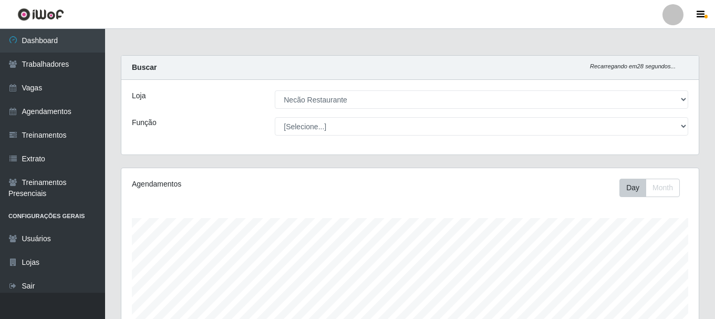
select select "334"
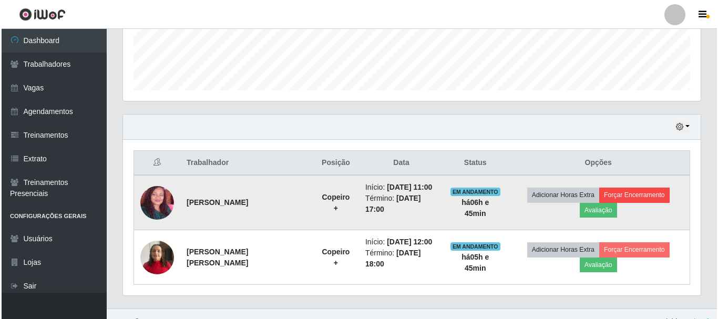
scroll to position [218, 578]
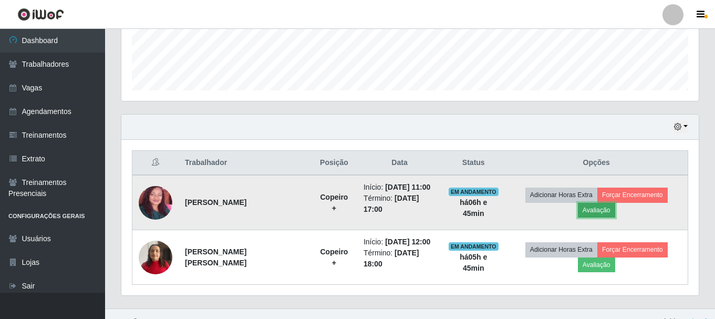
click at [616, 203] on button "Avaliação" at bounding box center [596, 210] width 37 height 15
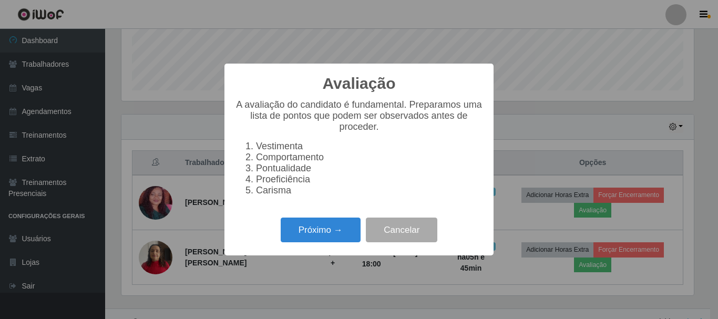
scroll to position [218, 572]
click at [325, 242] on button "Próximo →" at bounding box center [321, 230] width 80 height 25
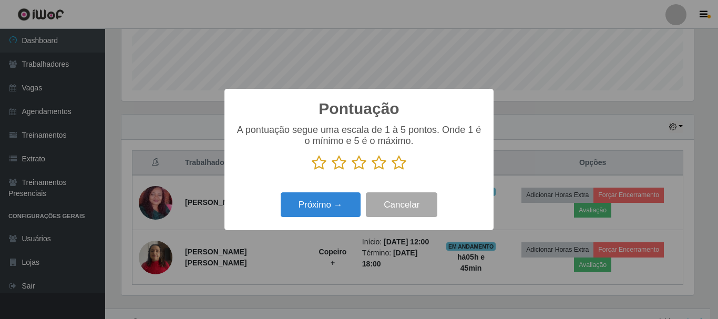
click at [396, 163] on icon at bounding box center [399, 163] width 15 height 16
click at [392, 171] on input "radio" at bounding box center [392, 171] width 0 height 0
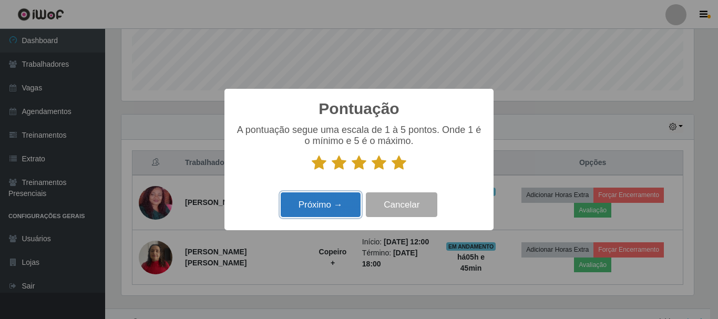
click at [323, 217] on button "Próximo →" at bounding box center [321, 204] width 80 height 25
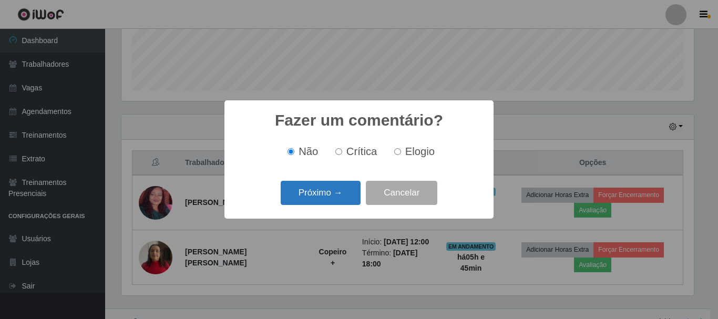
click at [323, 204] on button "Próximo →" at bounding box center [321, 193] width 80 height 25
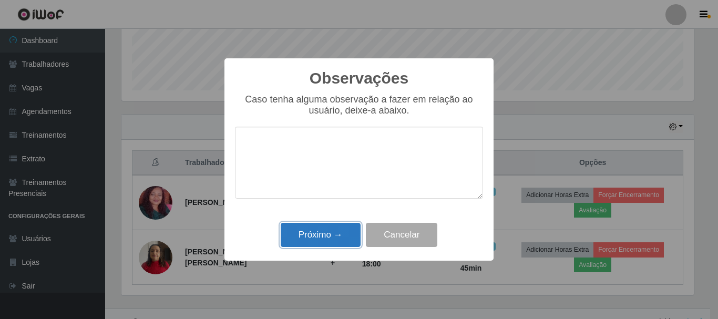
click at [325, 244] on button "Próximo →" at bounding box center [321, 235] width 80 height 25
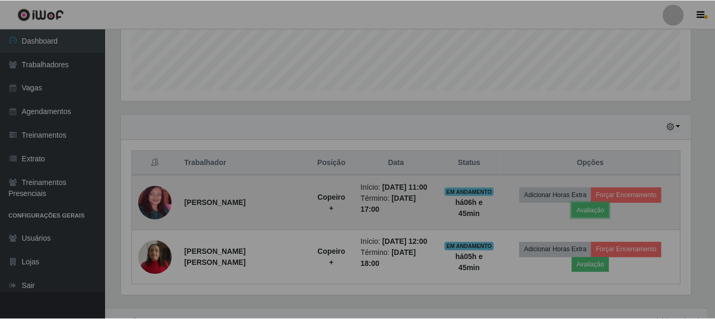
scroll to position [218, 578]
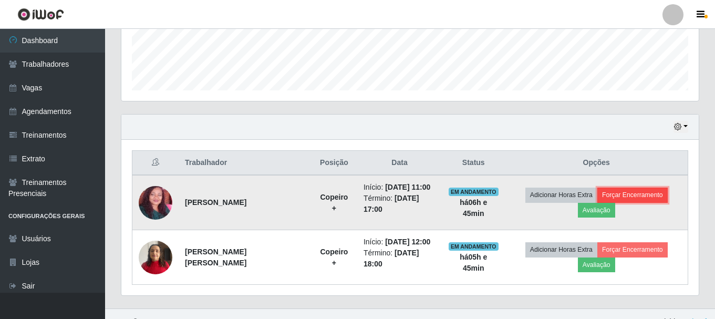
click at [612, 197] on button "Forçar Encerramento" at bounding box center [633, 195] width 70 height 15
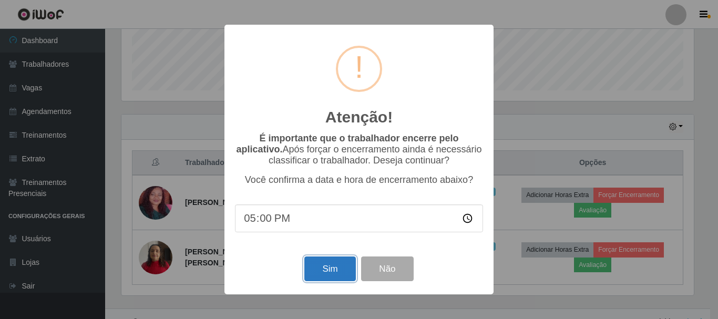
click at [342, 275] on button "Sim" at bounding box center [329, 269] width 51 height 25
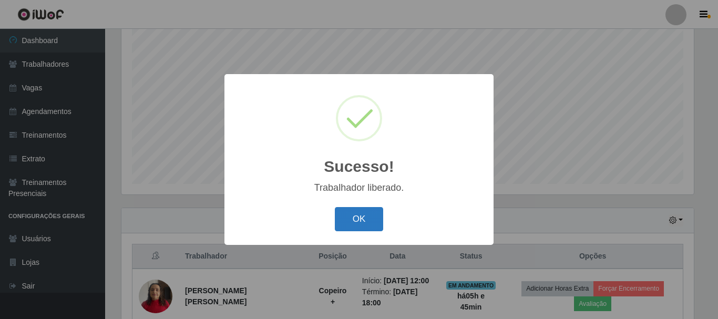
click at [362, 211] on button "OK" at bounding box center [359, 219] width 49 height 25
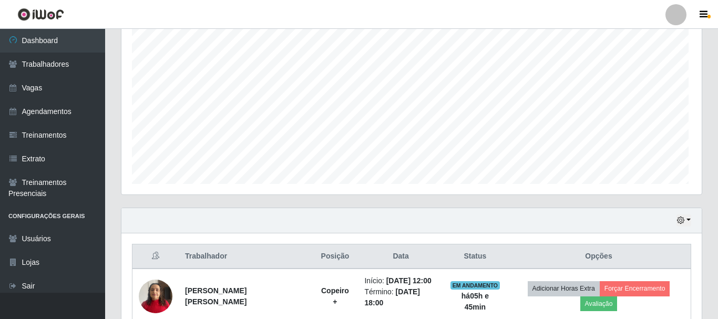
scroll to position [218, 578]
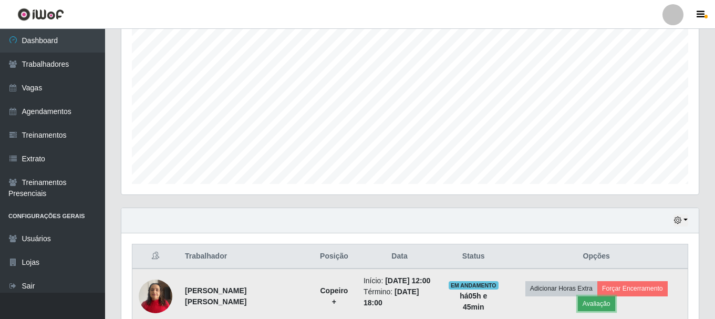
click at [616, 296] on button "Avaliação" at bounding box center [596, 303] width 37 height 15
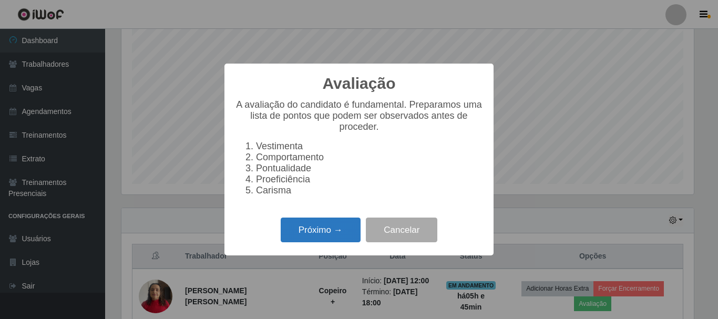
click at [308, 231] on button "Próximo →" at bounding box center [321, 230] width 80 height 25
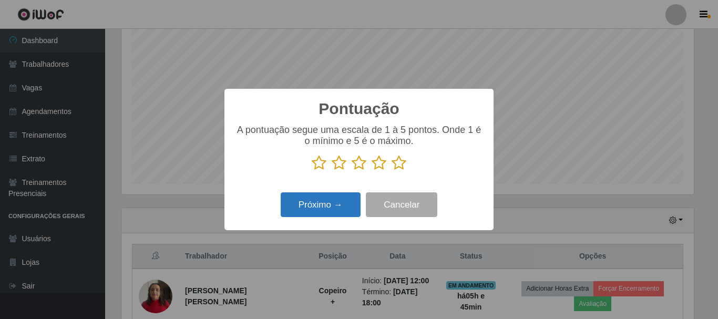
scroll to position [525424, 525070]
click at [394, 170] on icon at bounding box center [399, 163] width 15 height 16
click at [392, 171] on input "radio" at bounding box center [392, 171] width 0 height 0
click at [326, 206] on button "Próximo →" at bounding box center [321, 204] width 80 height 25
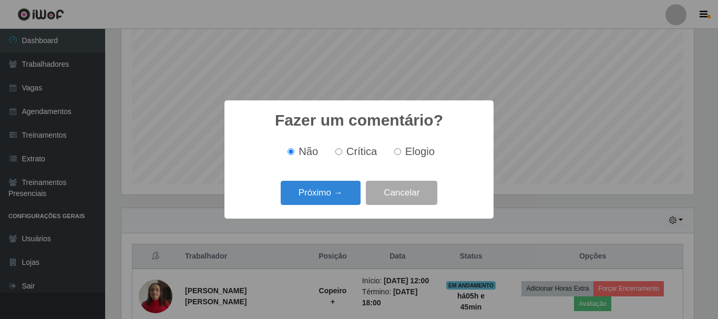
click at [326, 206] on button "Próximo →" at bounding box center [321, 193] width 80 height 25
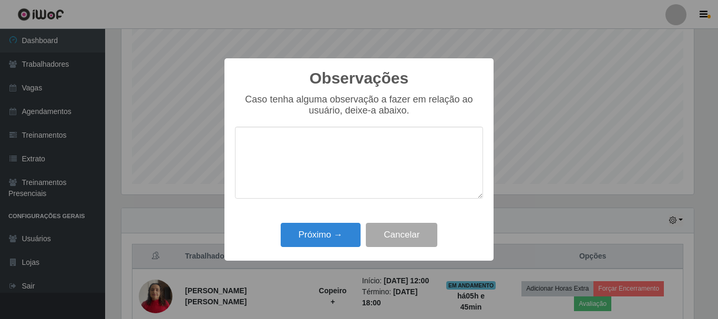
click at [319, 223] on div "Próximo → Cancelar" at bounding box center [359, 235] width 248 height 30
click at [317, 234] on button "Próximo →" at bounding box center [321, 235] width 80 height 25
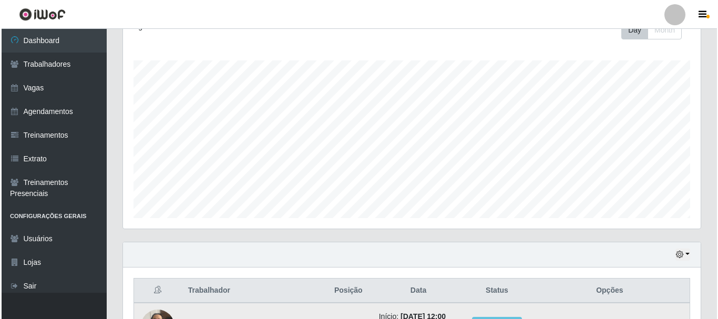
scroll to position [239, 0]
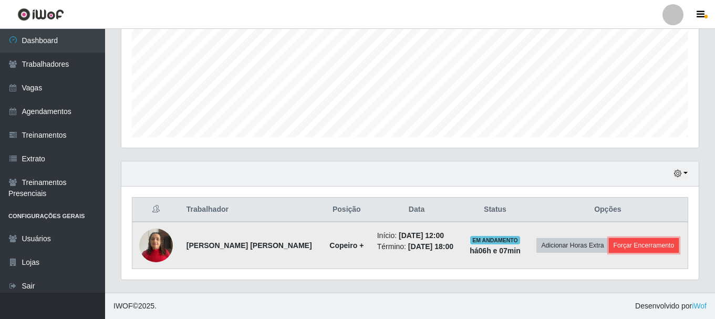
click at [649, 248] on button "Forçar Encerramento" at bounding box center [644, 245] width 70 height 15
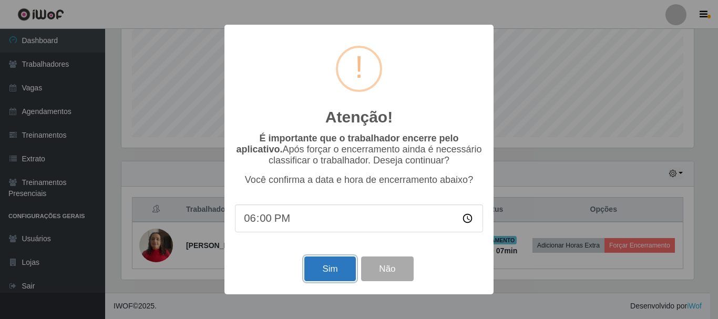
click at [316, 274] on button "Sim" at bounding box center [329, 269] width 51 height 25
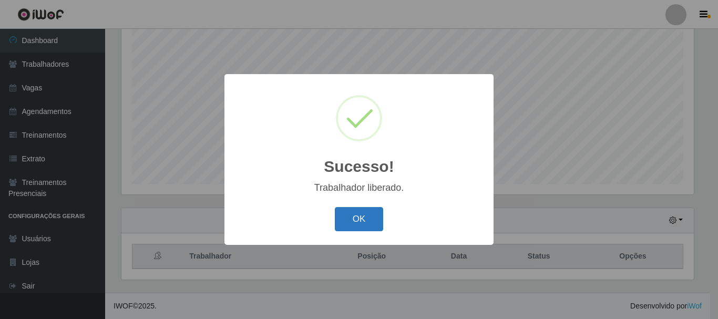
click at [371, 219] on button "OK" at bounding box center [359, 219] width 49 height 25
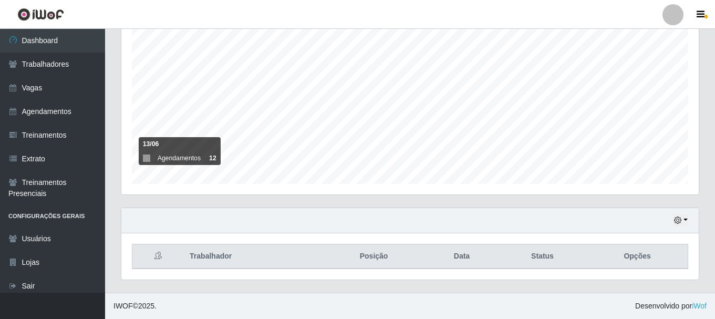
scroll to position [0, 0]
